Goal: Task Accomplishment & Management: Manage account settings

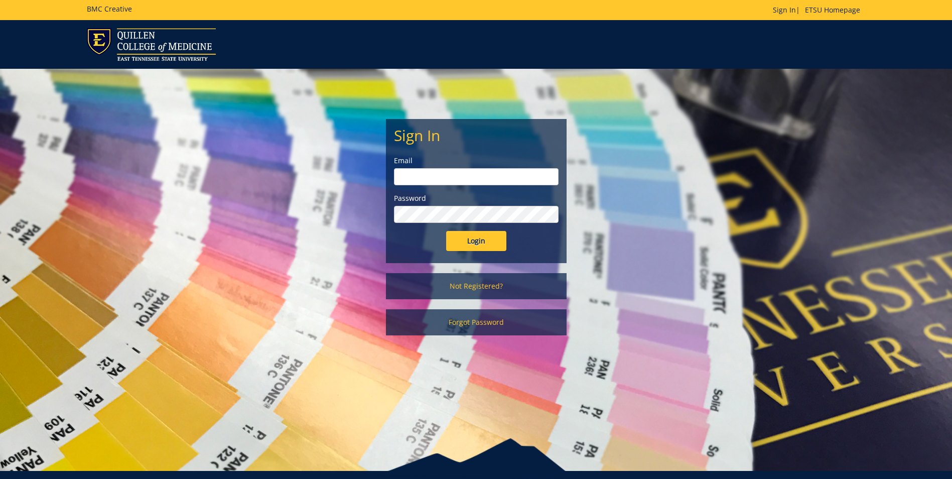
type input "[EMAIL_ADDRESS][DOMAIN_NAME]"
click at [464, 241] on input "Login" at bounding box center [476, 241] width 60 height 20
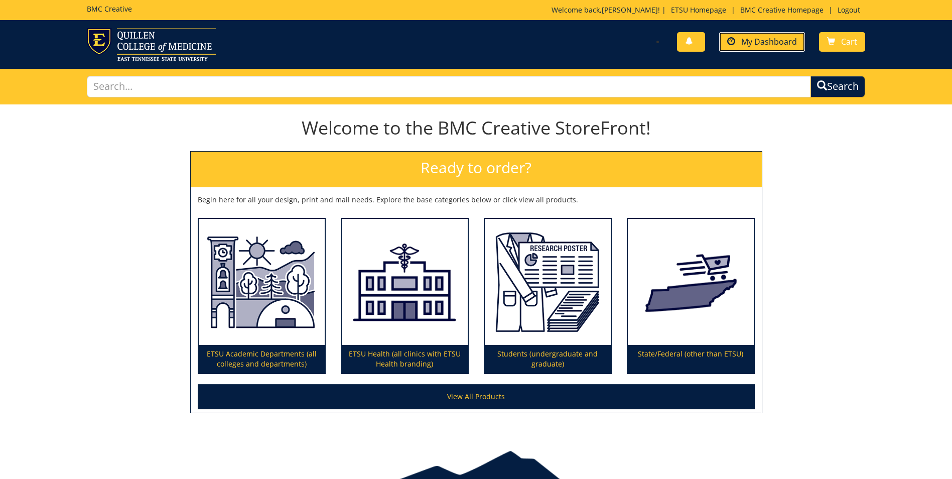
click at [772, 42] on span "My Dashboard" at bounding box center [769, 41] width 56 height 11
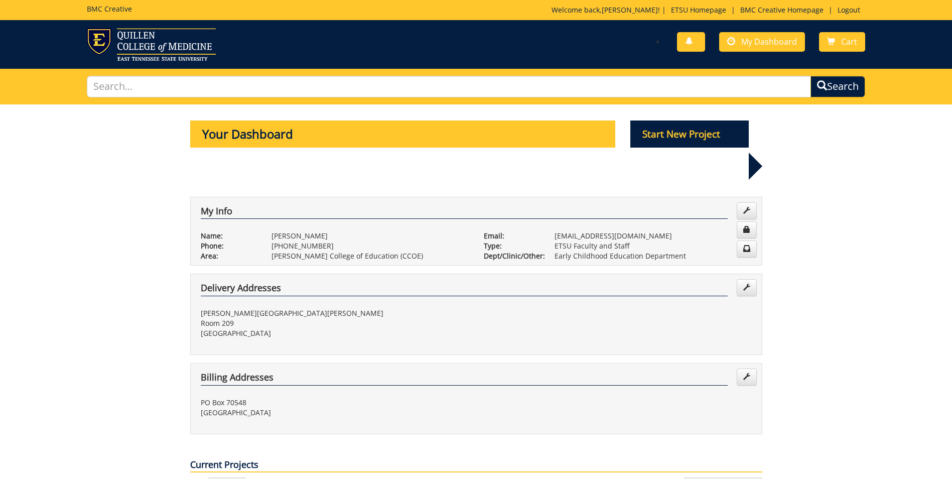
scroll to position [351, 0]
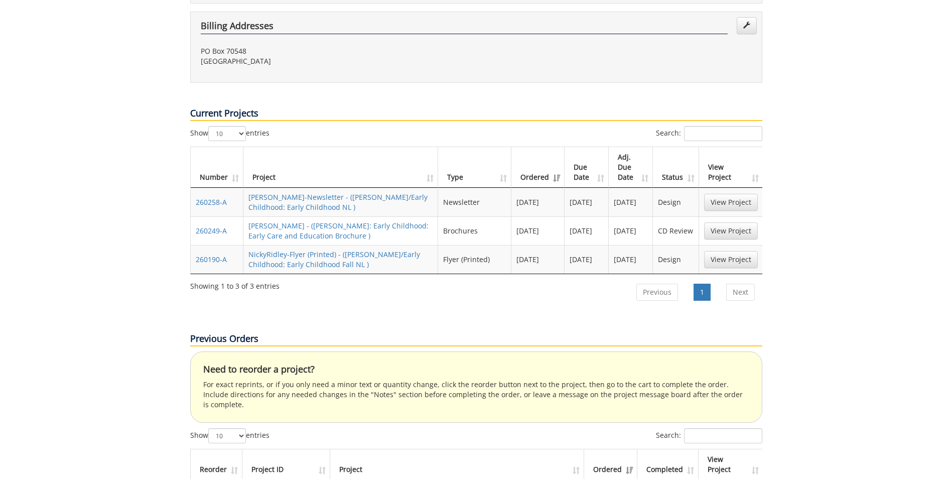
drag, startPoint x: 92, startPoint y: 298, endPoint x: -2, endPoint y: 496, distance: 219.4
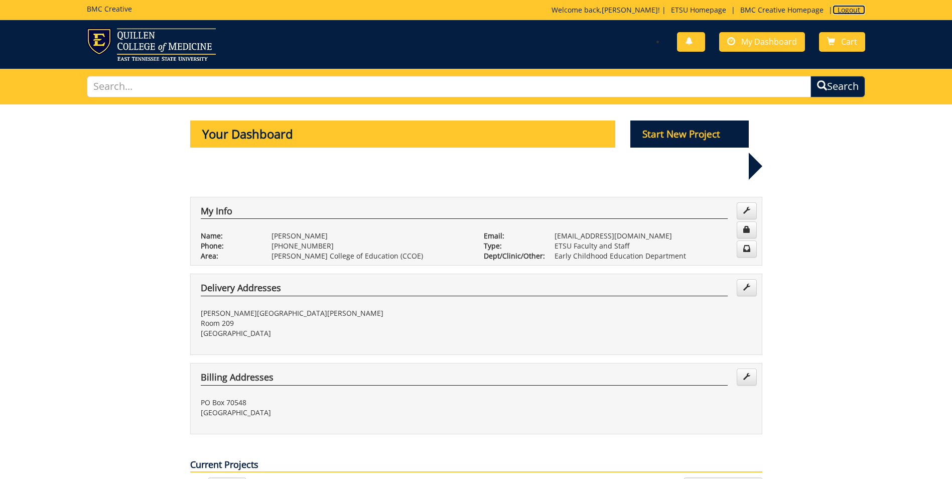
click at [851, 8] on link "Logout" at bounding box center [849, 10] width 33 height 10
